Goal: Subscribe to service/newsletter

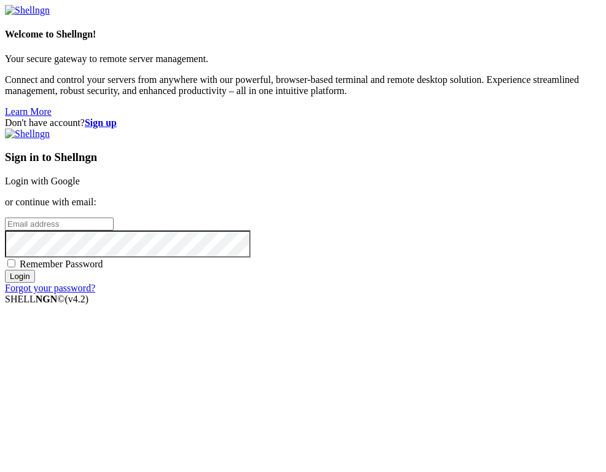
type input "[EMAIL_ADDRESS][DOMAIN_NAME]"
click at [582, 194] on div "Don't have account? Sign up Sign in to Shellngn Login with Google or continue w…" at bounding box center [303, 205] width 596 height 176
click at [35, 283] on input "Login" at bounding box center [20, 276] width 30 height 13
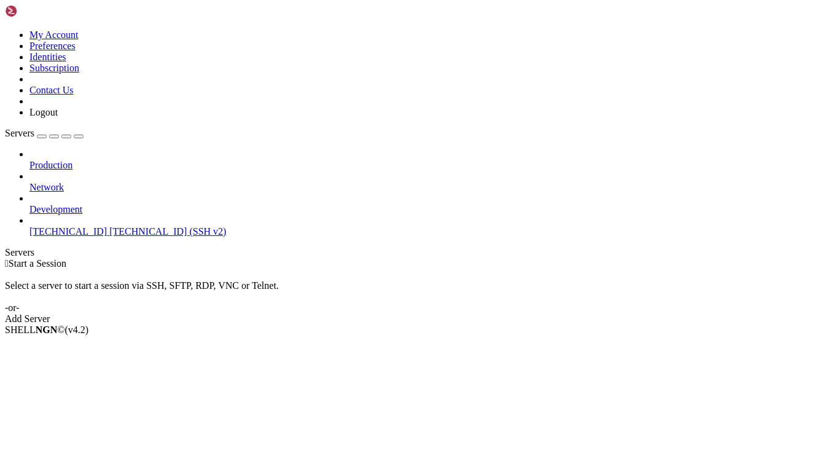
click at [69, 226] on span "[TECHNICAL_ID]" at bounding box center [67, 231] width 77 height 10
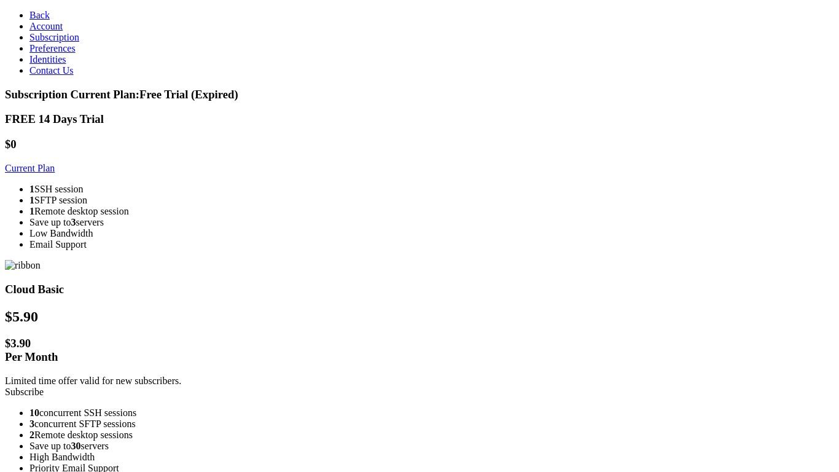
click at [55, 173] on link "Current Plan" at bounding box center [30, 168] width 50 height 10
click at [257, 228] on li "Save up to 3 servers" at bounding box center [431, 222] width 805 height 11
click at [196, 197] on div "1 SSH session 1 SFTP session 1 Remote desktop session Save up to 3 servers Low …" at bounding box center [419, 217] width 829 height 66
click at [55, 173] on link "Current Plan" at bounding box center [30, 168] width 50 height 10
